Goal: Information Seeking & Learning: Learn about a topic

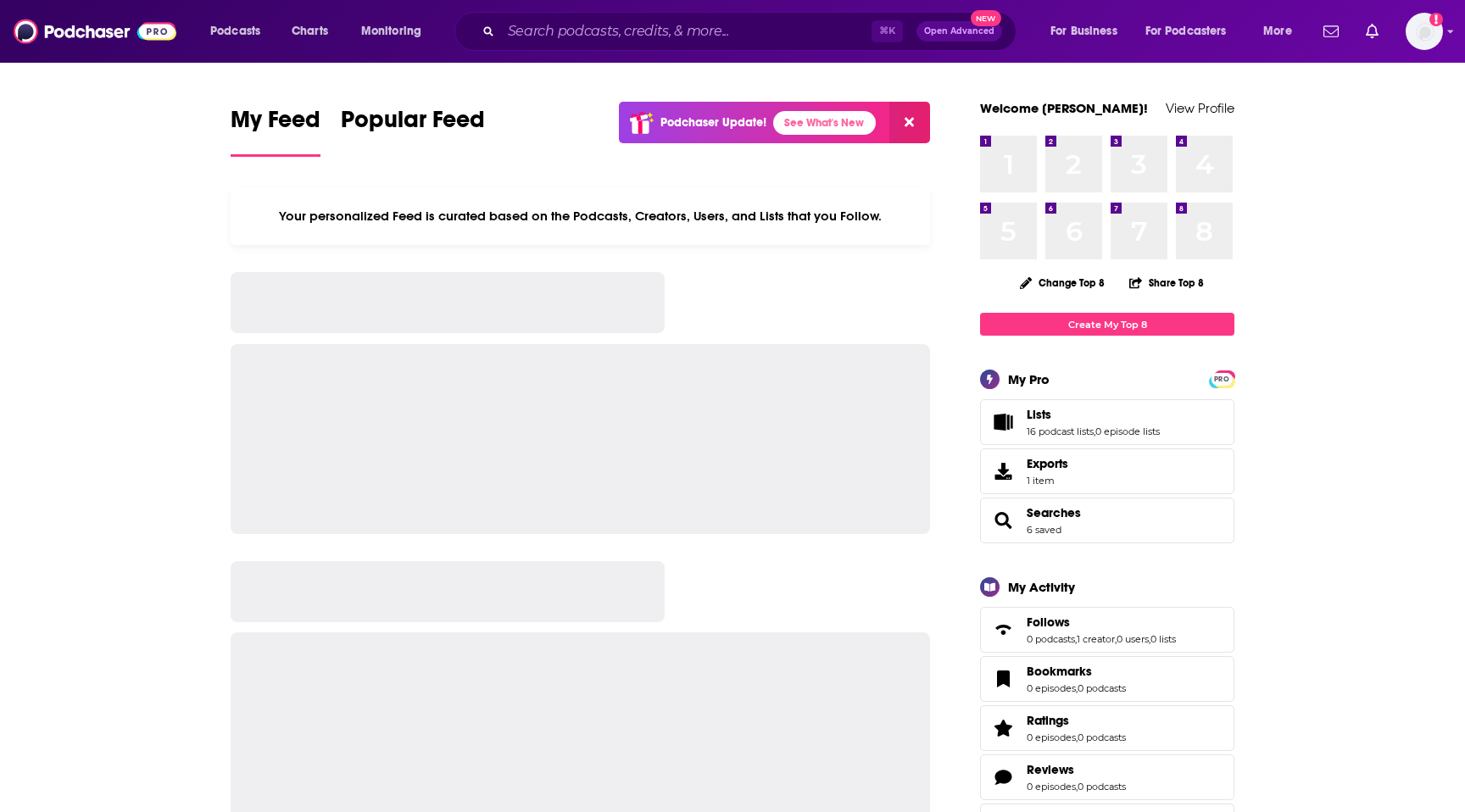
click at [639, 15] on div "⌘ K Open Advanced New" at bounding box center [735, 31] width 562 height 39
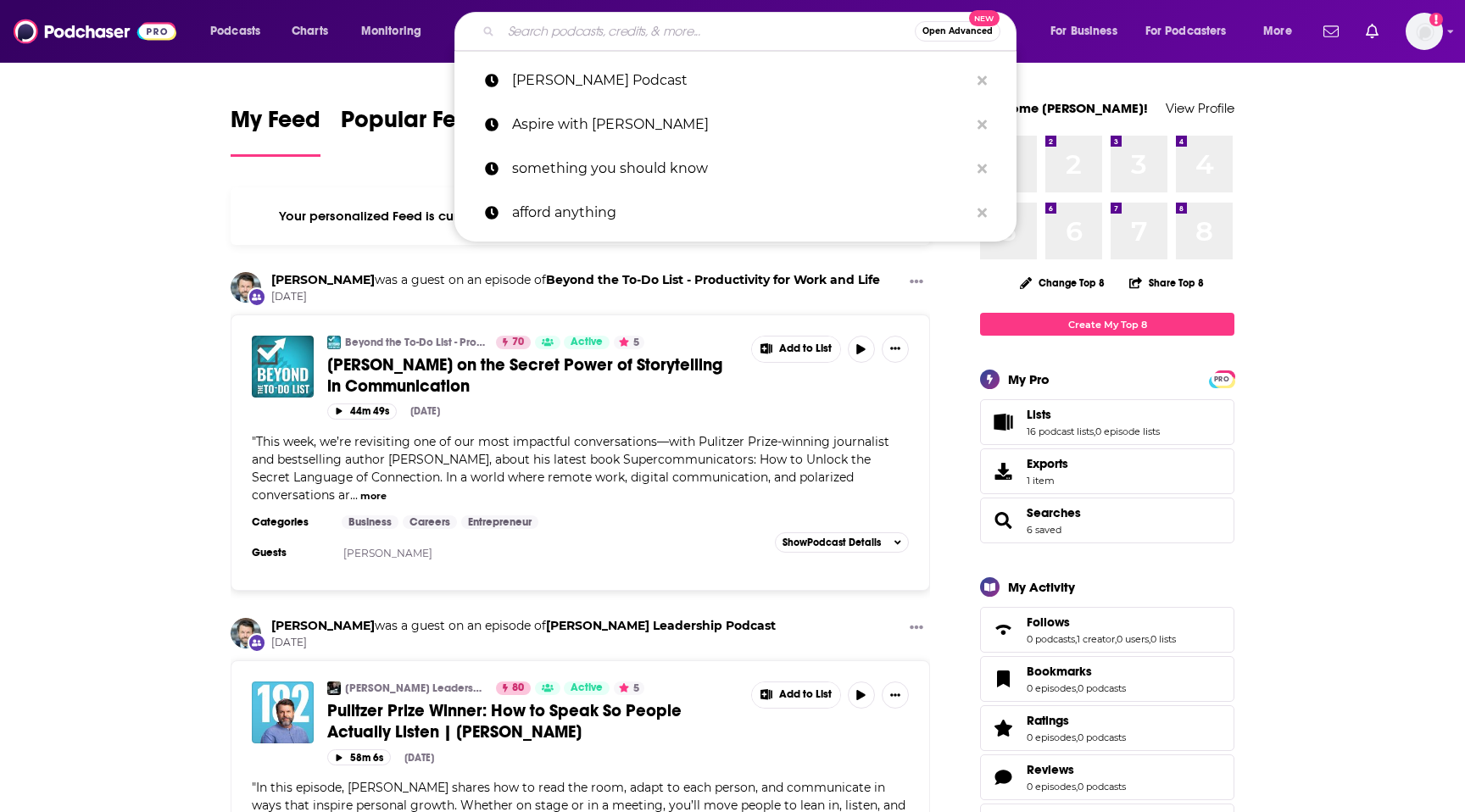
click at [638, 36] on input "Search podcasts, credits, & more..." at bounding box center [707, 32] width 414 height 27
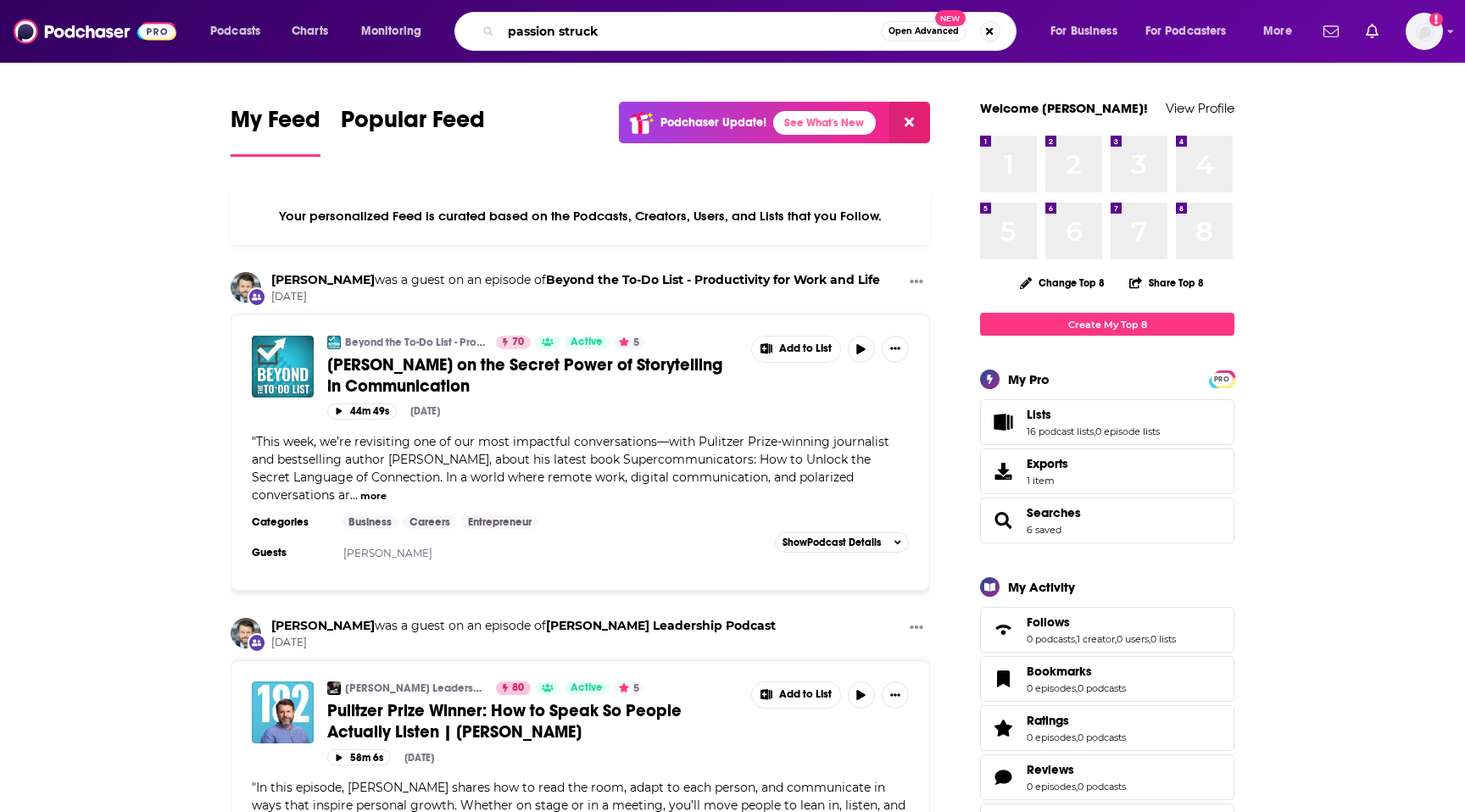
type input "passion struck"
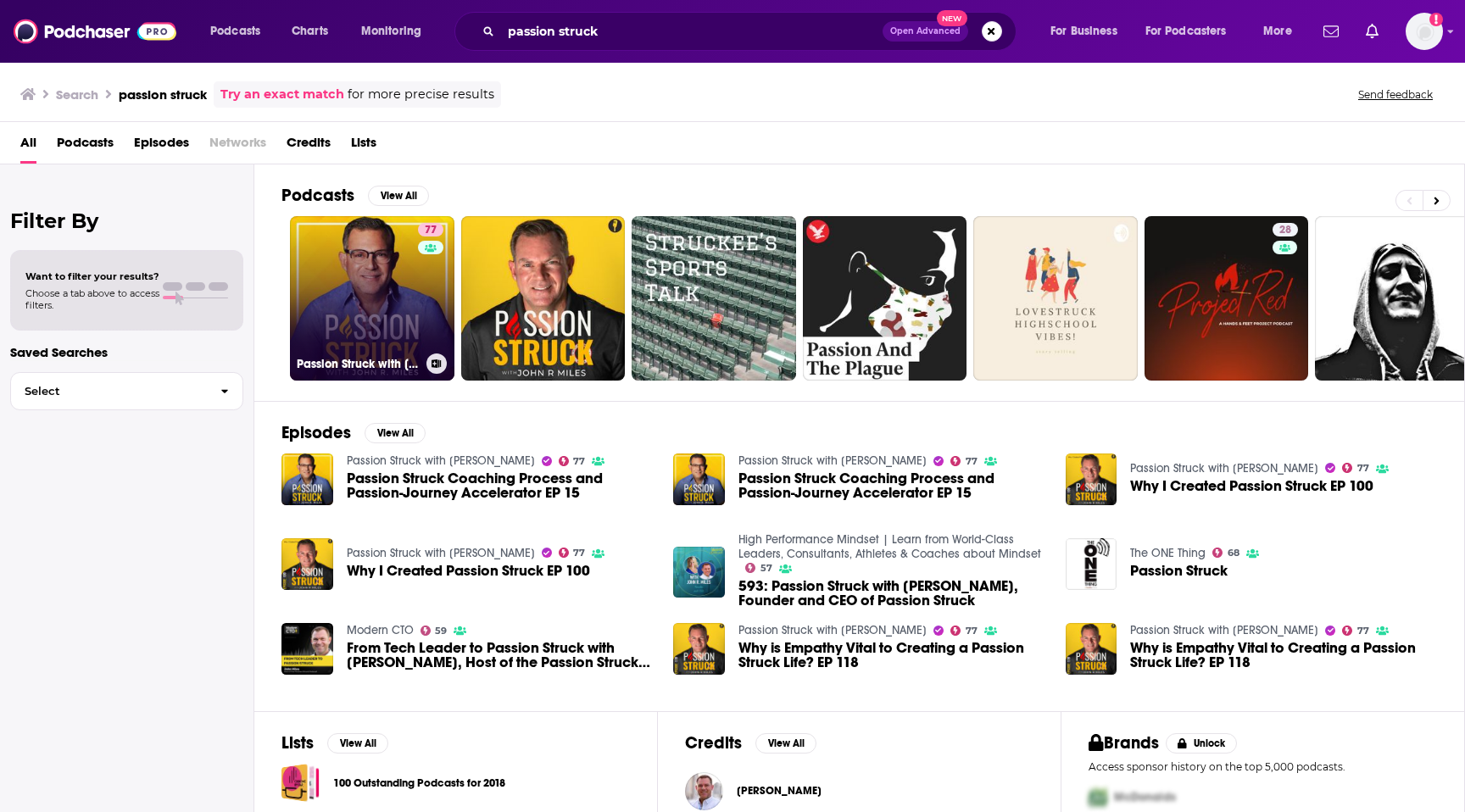
click at [402, 292] on link "77 Passion Struck with [PERSON_NAME]" at bounding box center [372, 298] width 164 height 164
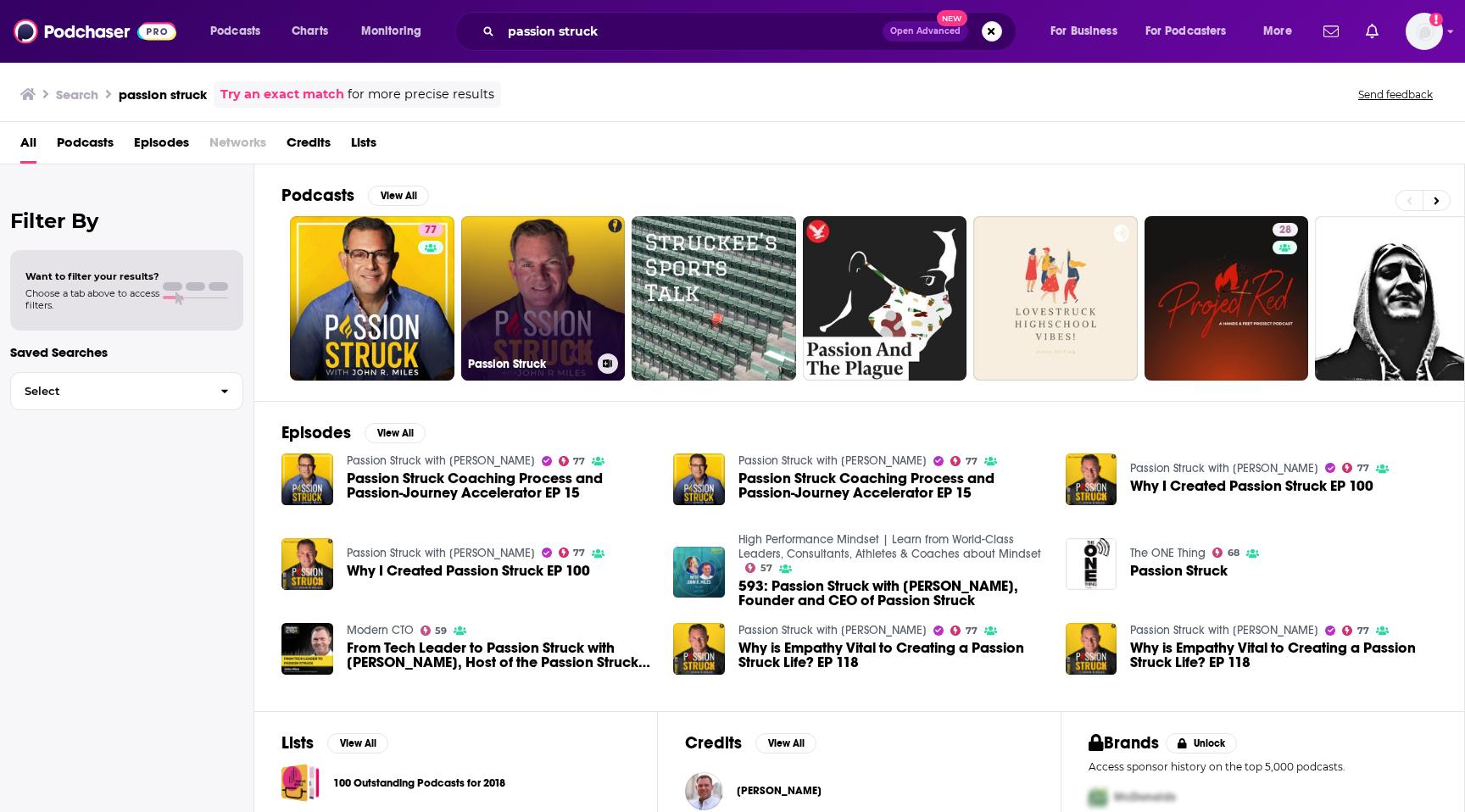
click at [575, 288] on link "Passion Struck" at bounding box center [544, 298] width 164 height 164
